Goal: Task Accomplishment & Management: Manage account settings

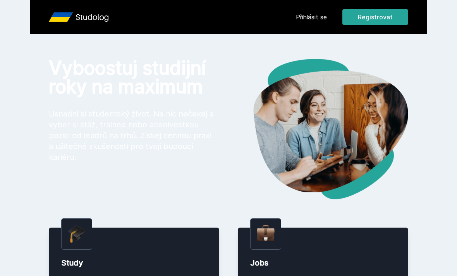
click at [314, 9] on header "Přihlásit se Registrovat" at bounding box center [228, 17] width 397 height 34
click at [312, 15] on link "Přihlásit se" at bounding box center [311, 16] width 31 height 9
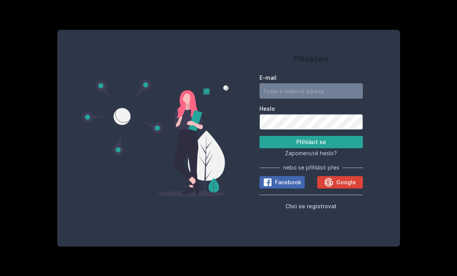
click at [327, 99] on input "E-mail" at bounding box center [311, 90] width 103 height 15
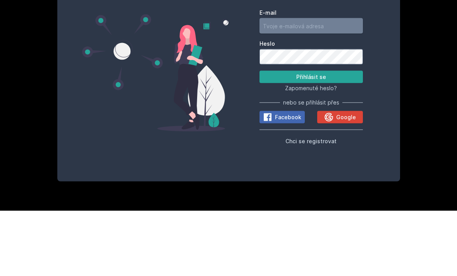
click at [342, 83] on input "E-mail" at bounding box center [311, 90] width 103 height 15
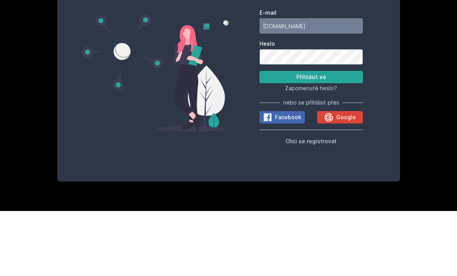
type input "[DOMAIN_NAME]"
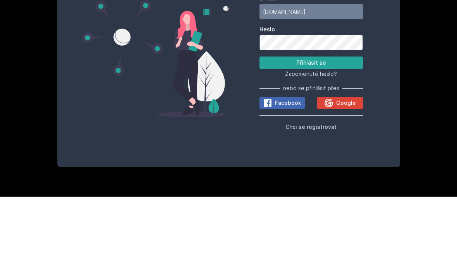
click at [330, 150] on span "Zapomenuté heslo?" at bounding box center [311, 153] width 52 height 7
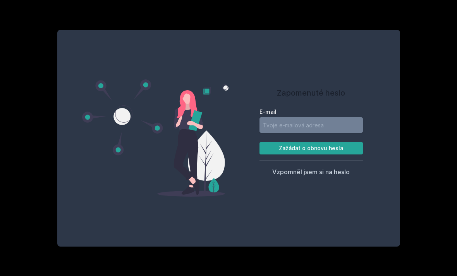
click at [343, 117] on input "E-mail" at bounding box center [311, 124] width 103 height 15
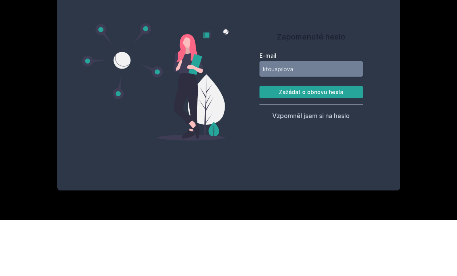
type input "ktouapilov"
